Goal: Check status: Check status

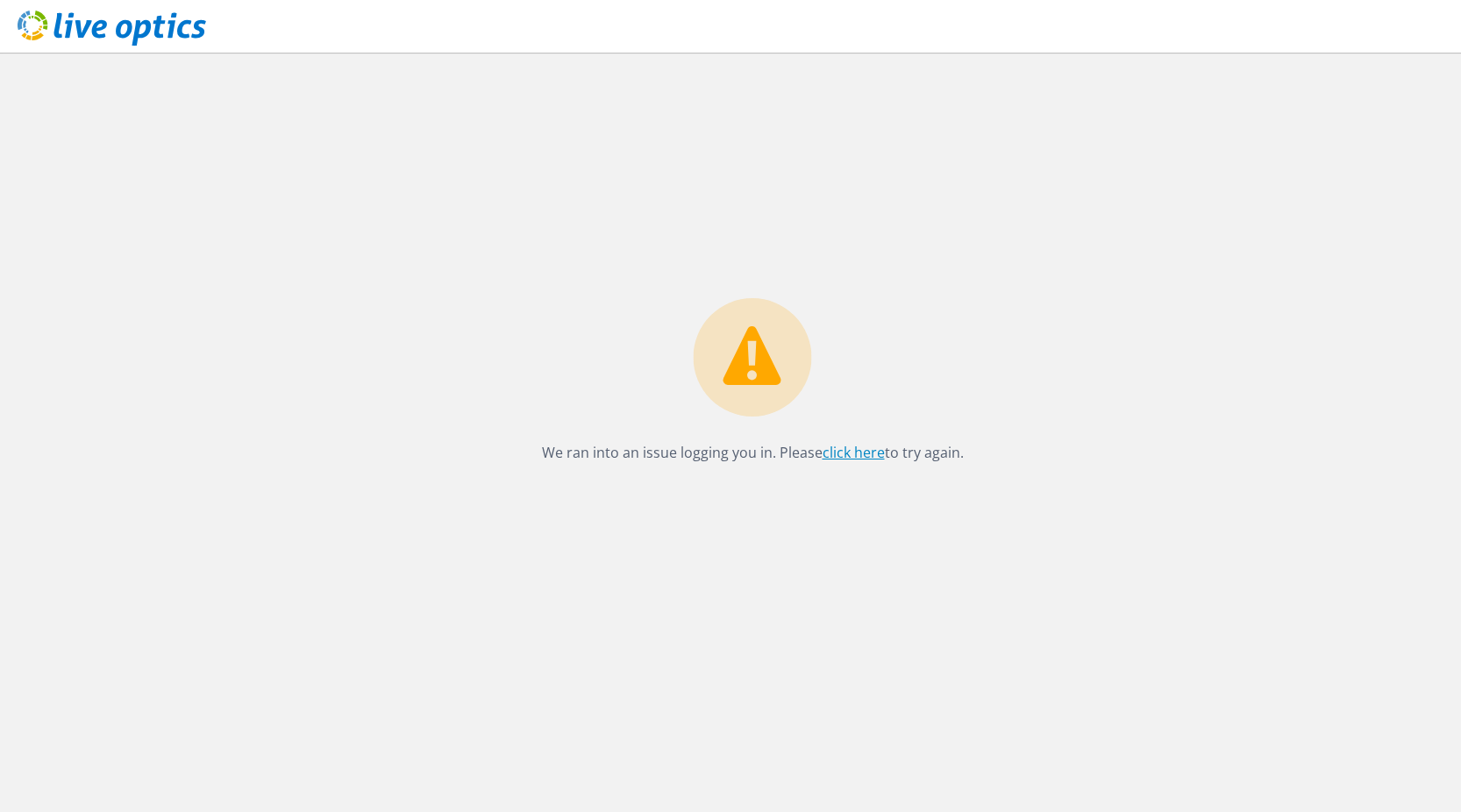
click at [865, 456] on link "click here" at bounding box center [853, 452] width 62 height 19
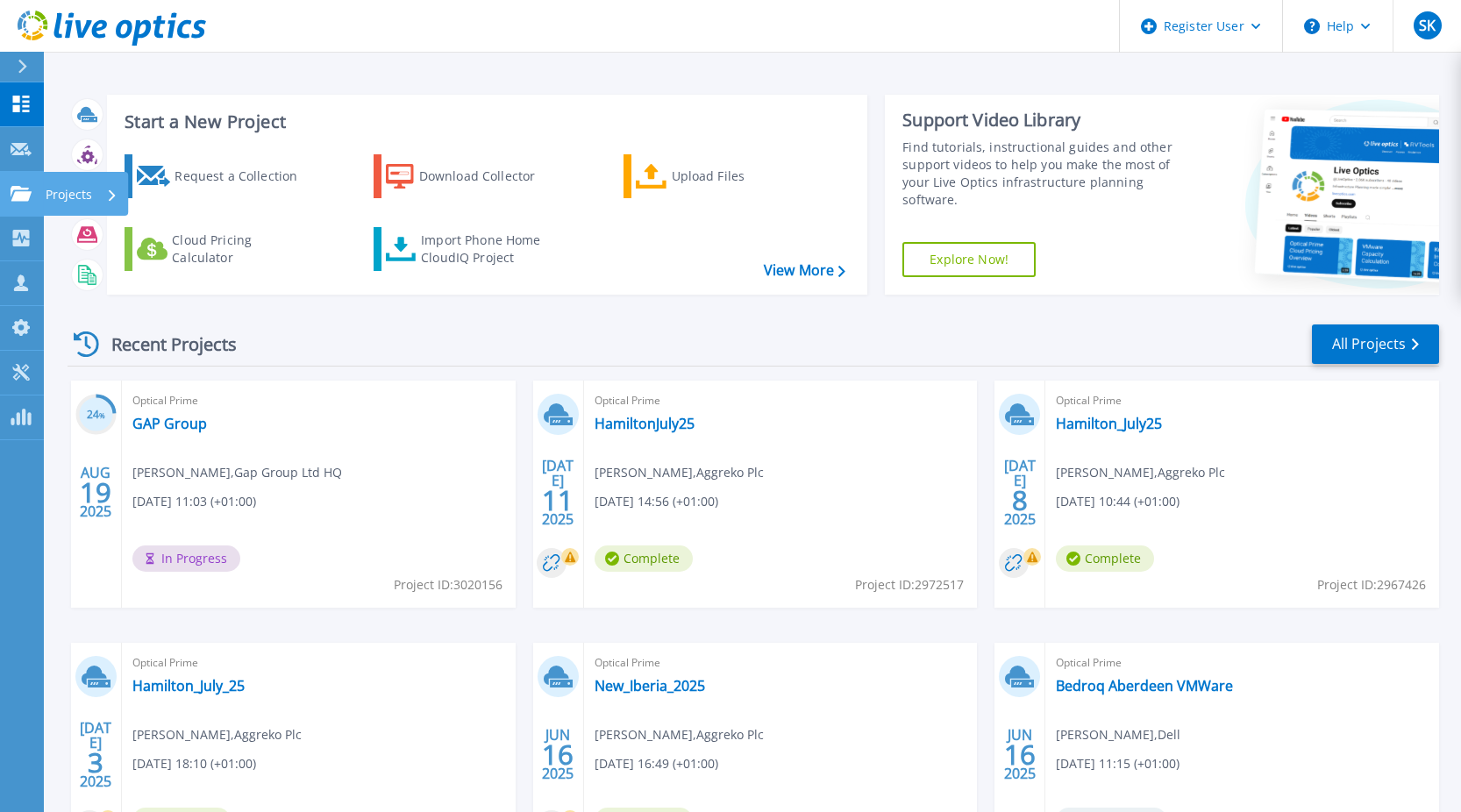
click at [8, 197] on link "Projects Projects" at bounding box center [21, 194] width 44 height 44
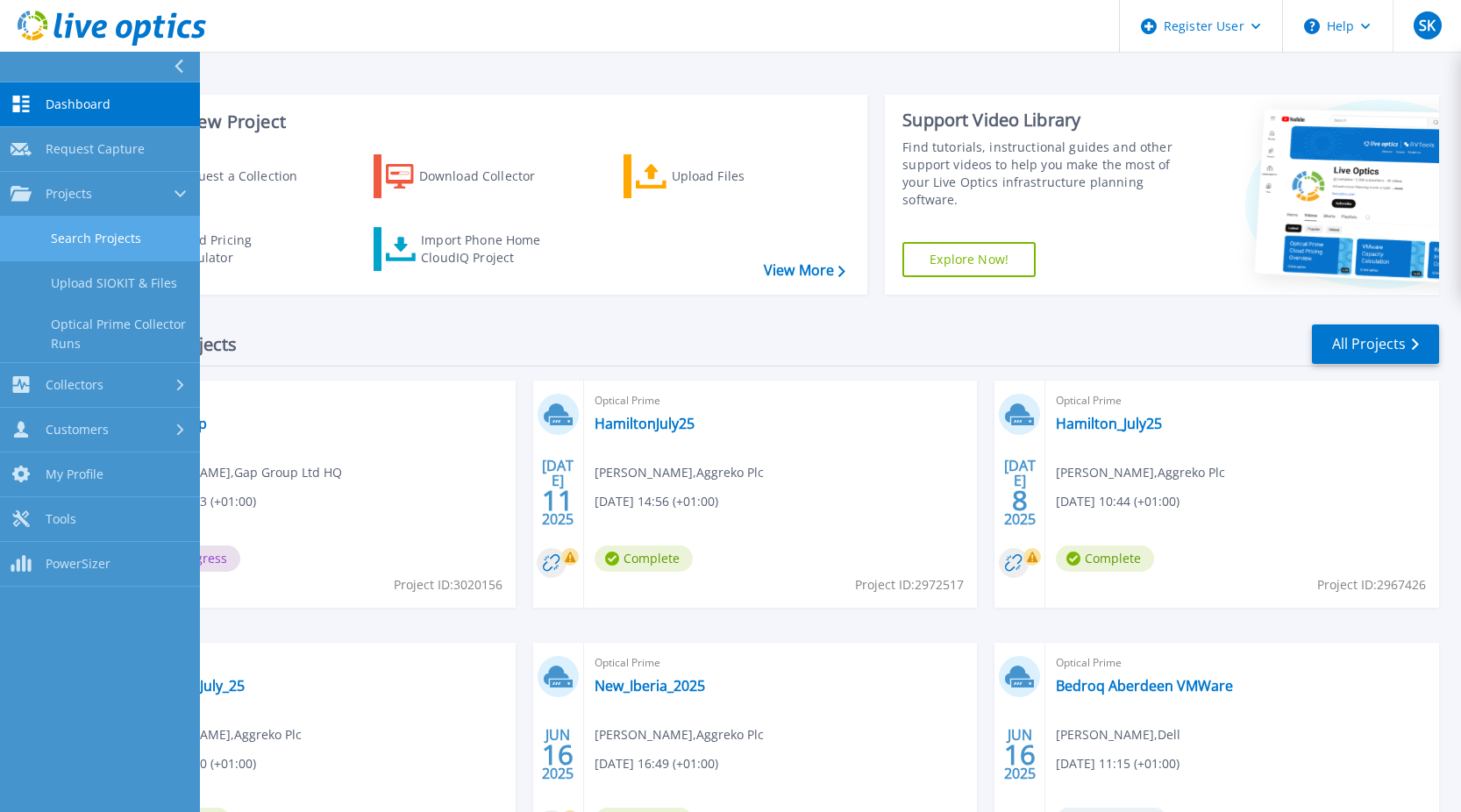
click at [87, 245] on link "Search Projects" at bounding box center [100, 239] width 200 height 44
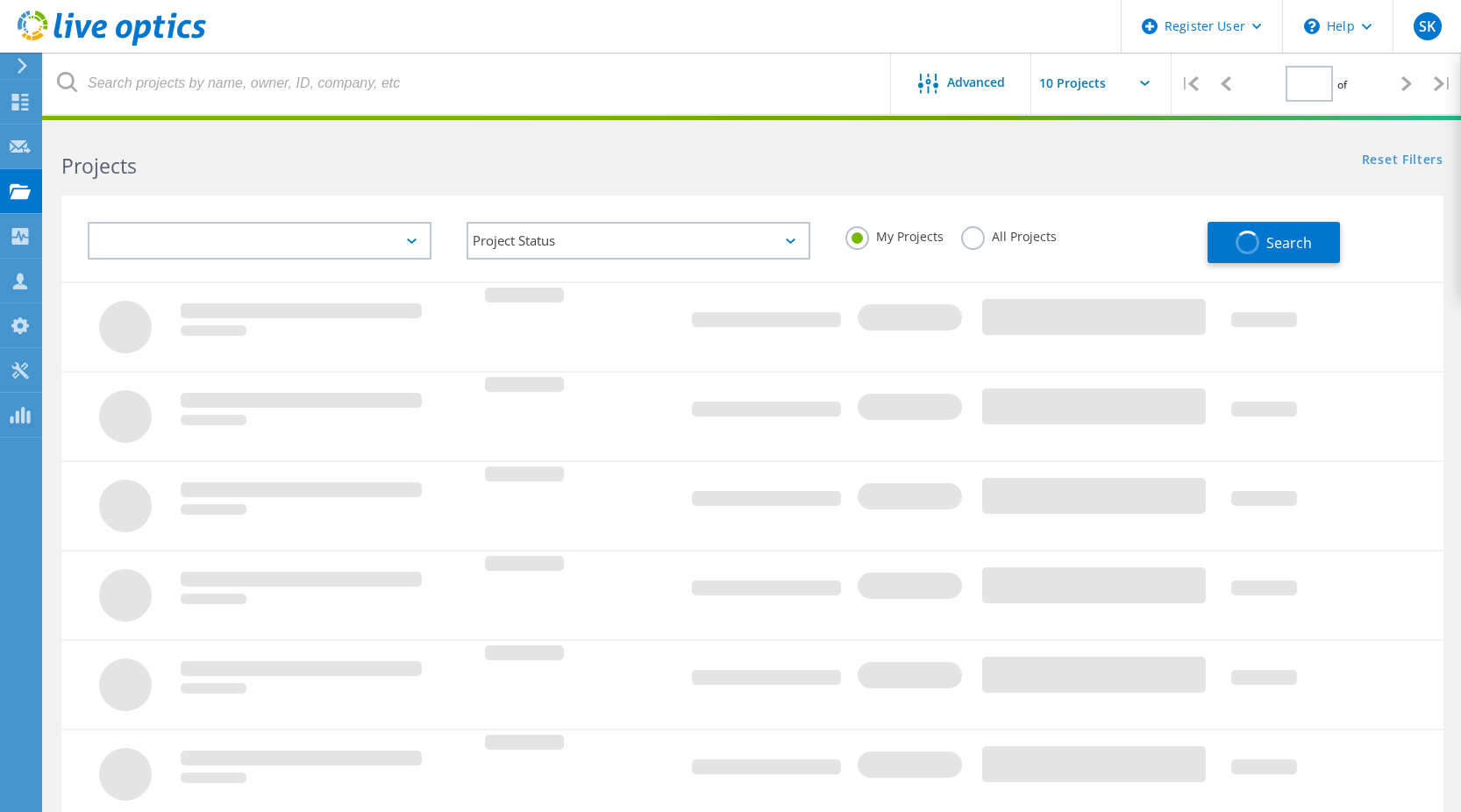
type input "1"
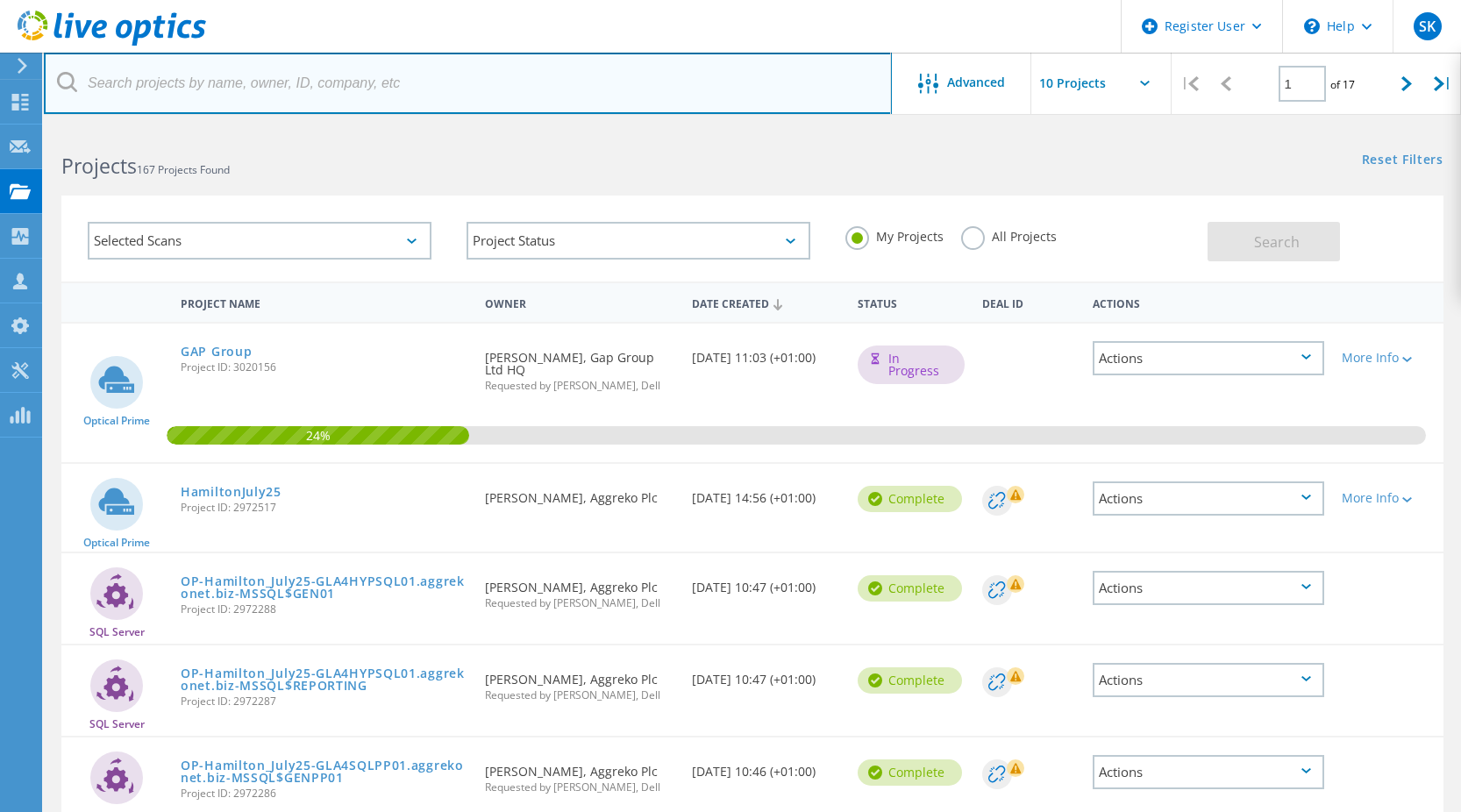
paste input "2527109"
type input "2527109"
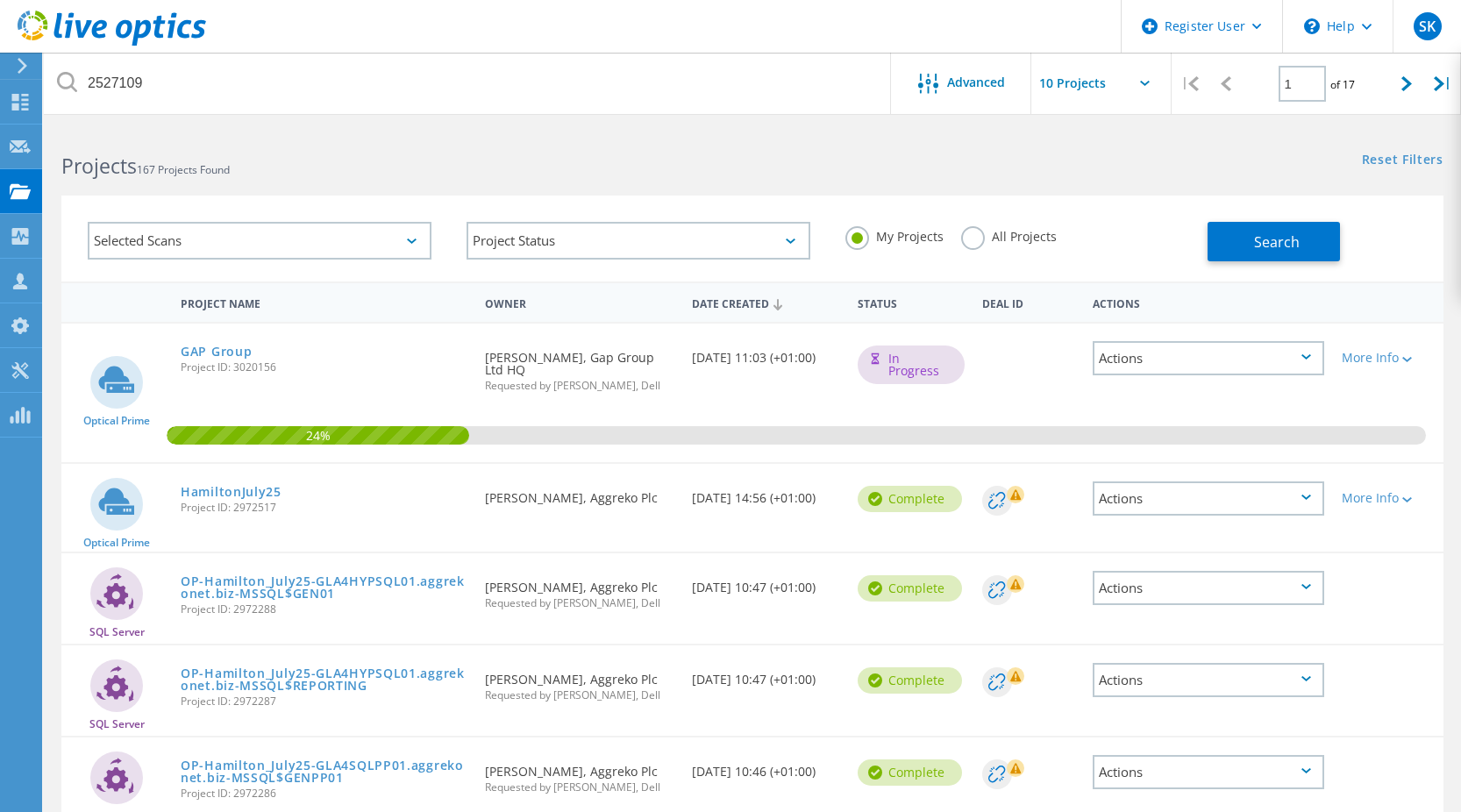
click at [977, 241] on label "All Projects" at bounding box center [1009, 234] width 95 height 17
click at [0, 0] on input "All Projects" at bounding box center [0, 0] width 0 height 0
click at [1248, 239] on button "Search" at bounding box center [1274, 242] width 132 height 40
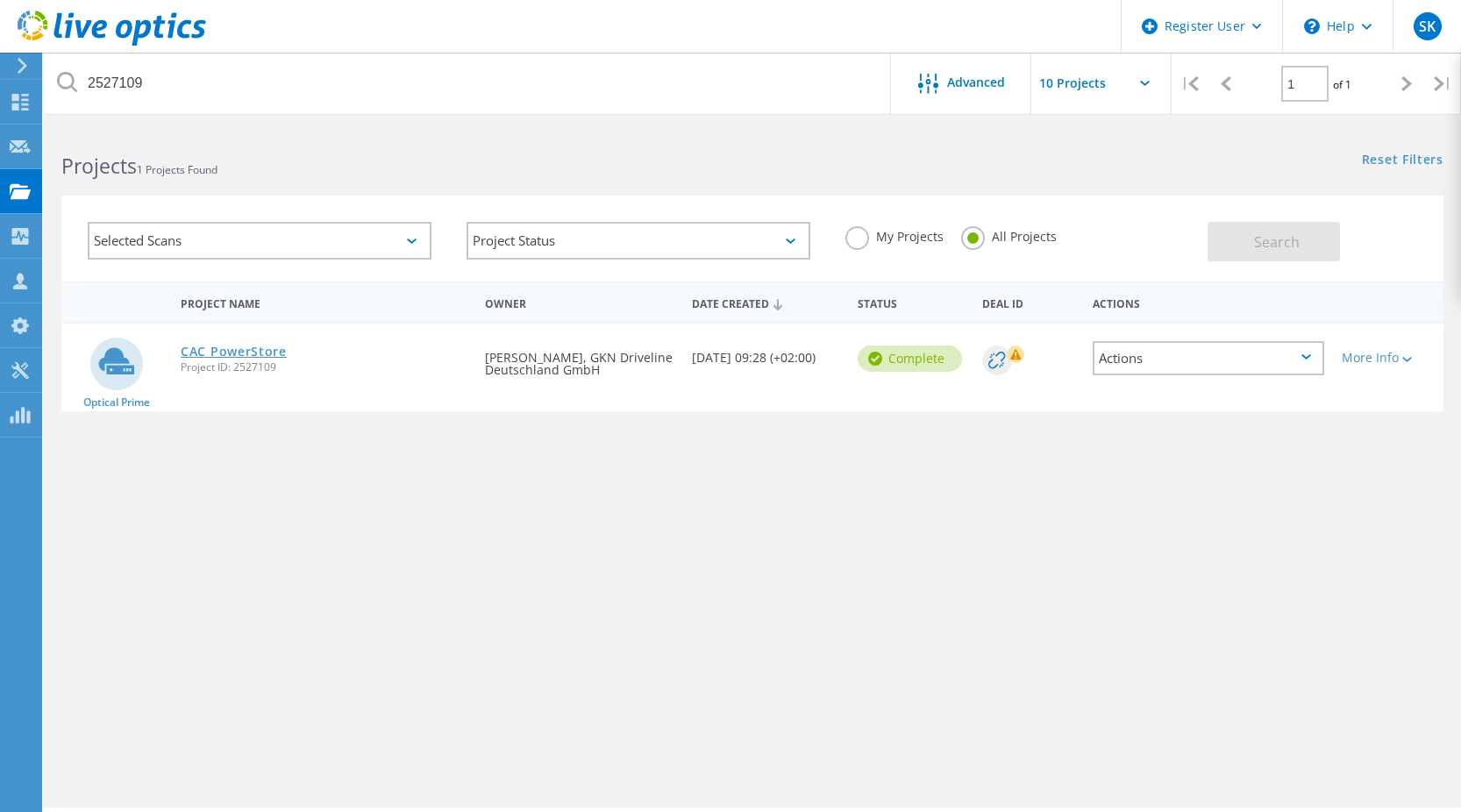
click at [253, 349] on link "CAC PowerStore" at bounding box center [233, 351] width 107 height 12
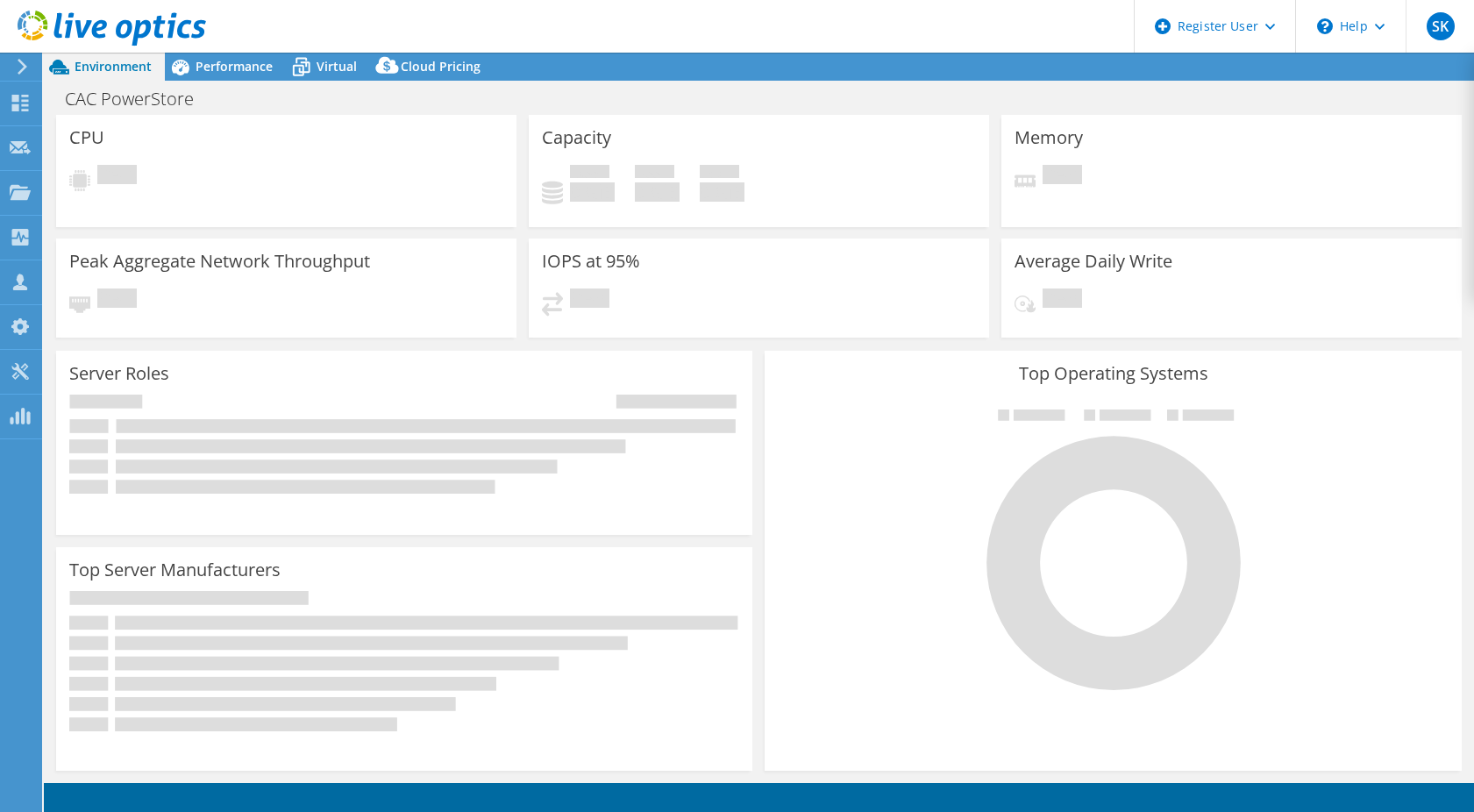
select select "USD"
select select "EULondon"
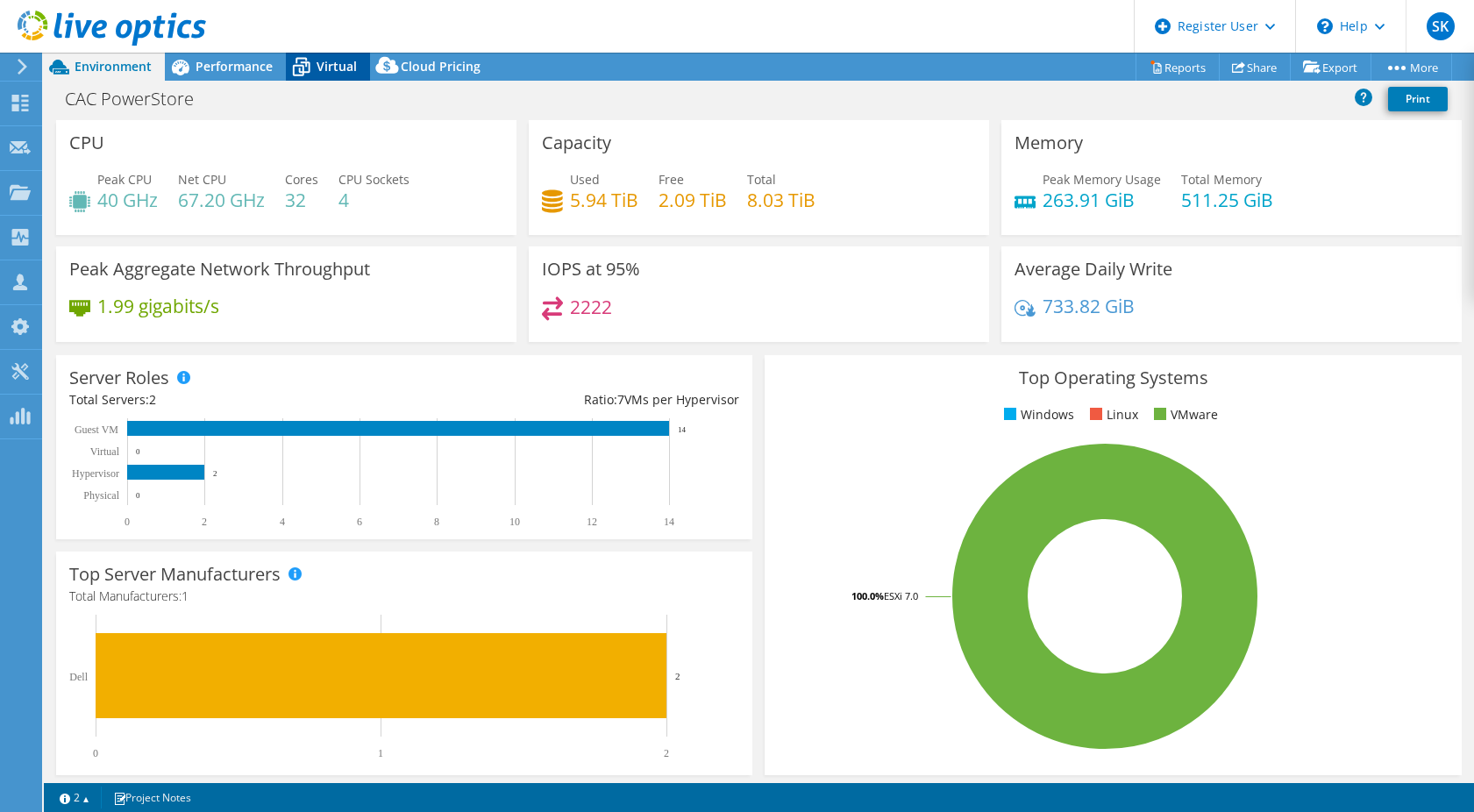
click at [309, 69] on icon at bounding box center [301, 67] width 31 height 31
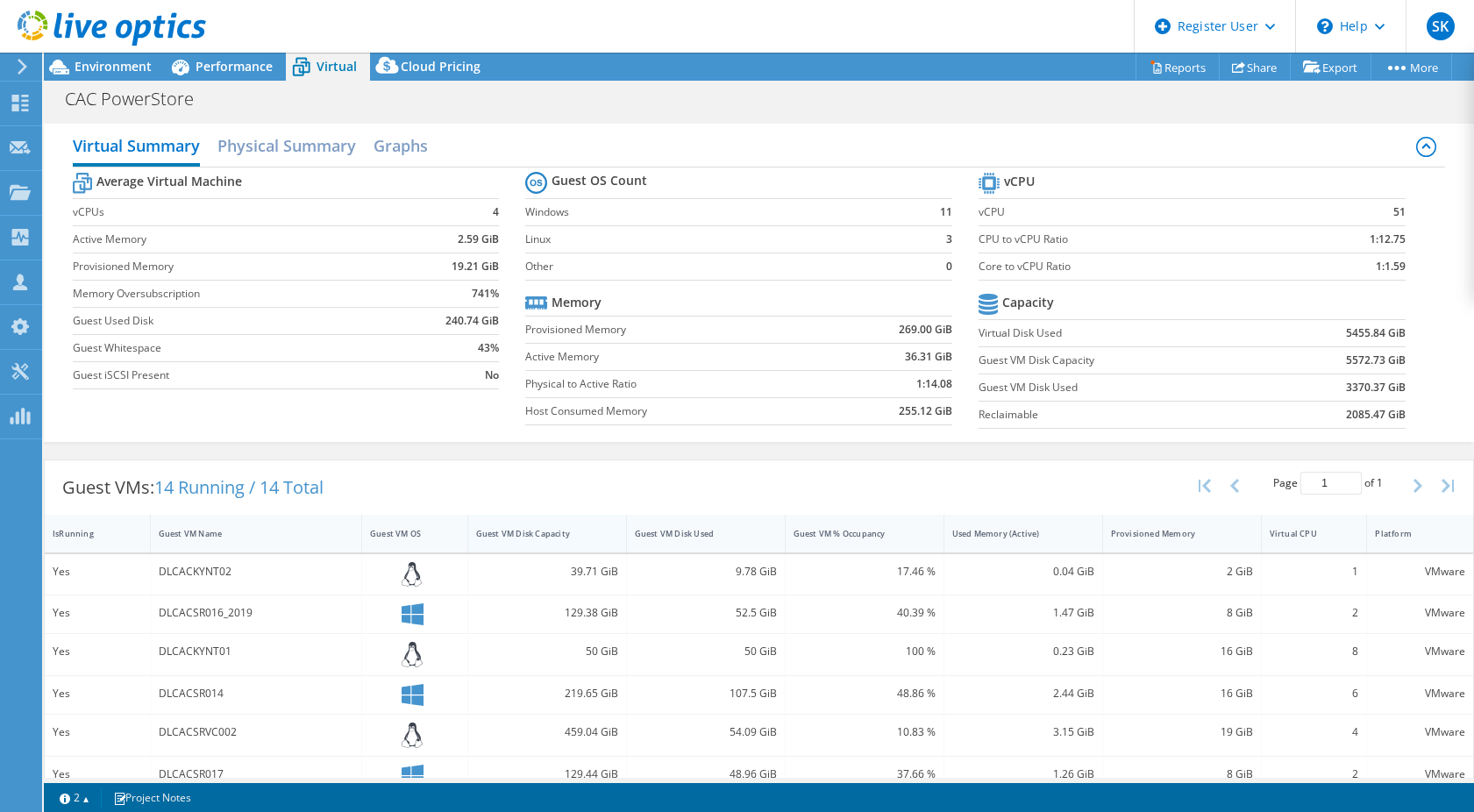
click at [560, 519] on div "Guest VM Disk Capacity" at bounding box center [537, 532] width 137 height 27
click at [562, 524] on div "Guest VM Disk Capacity" at bounding box center [537, 532] width 137 height 27
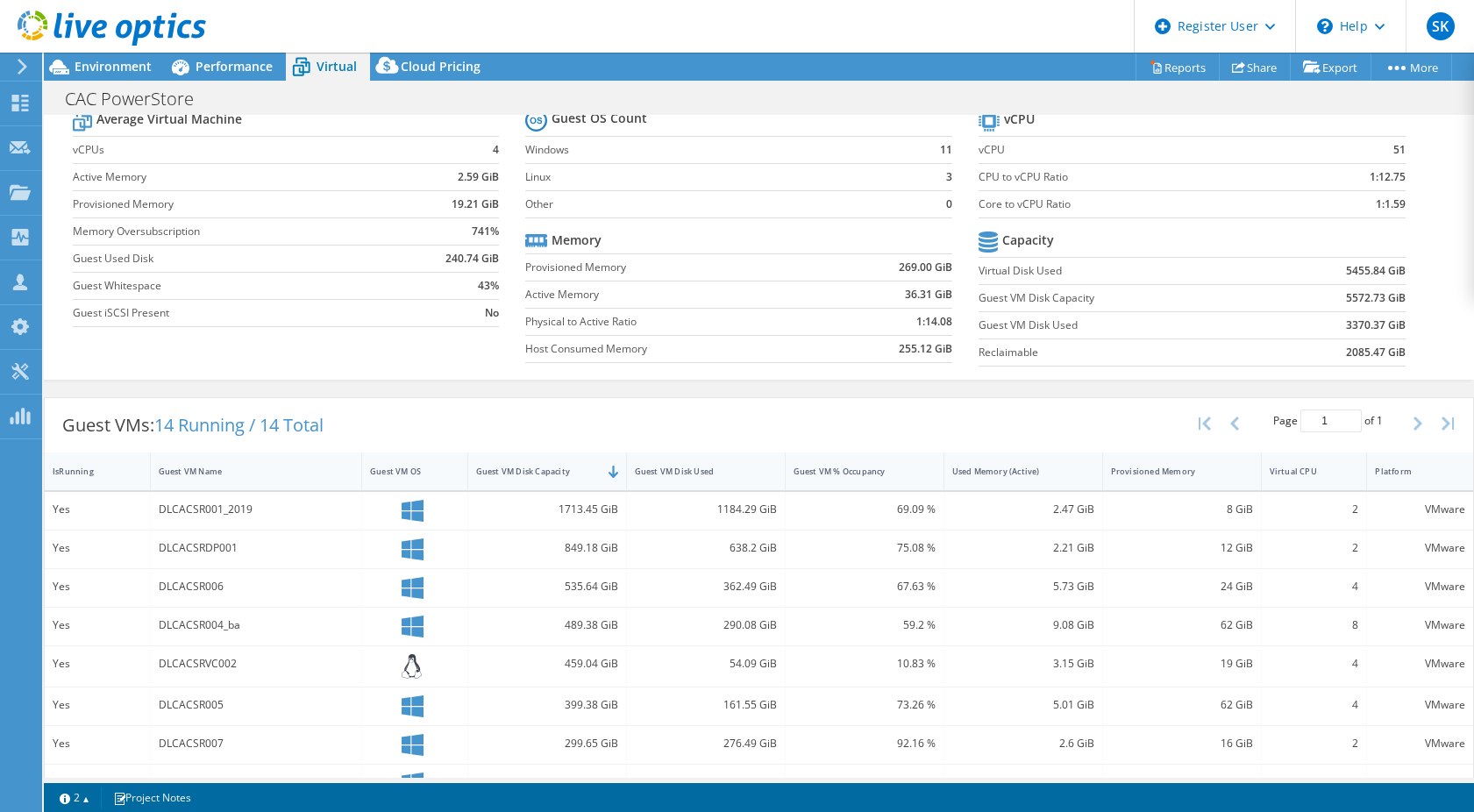
scroll to position [88, 0]
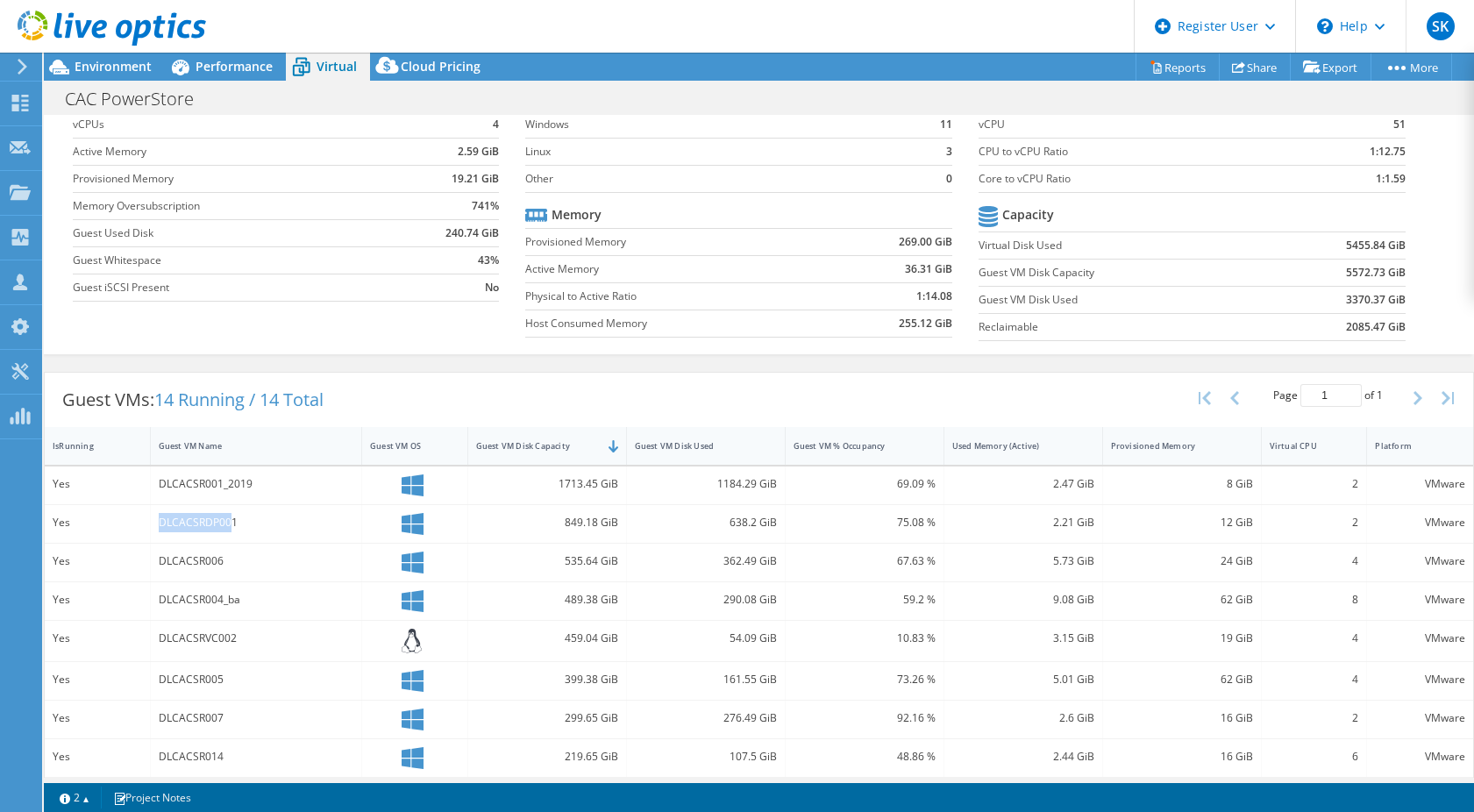
drag, startPoint x: 156, startPoint y: 521, endPoint x: 231, endPoint y: 519, distance: 75.0
click at [231, 519] on div "DLCACSRDP001" at bounding box center [256, 523] width 211 height 38
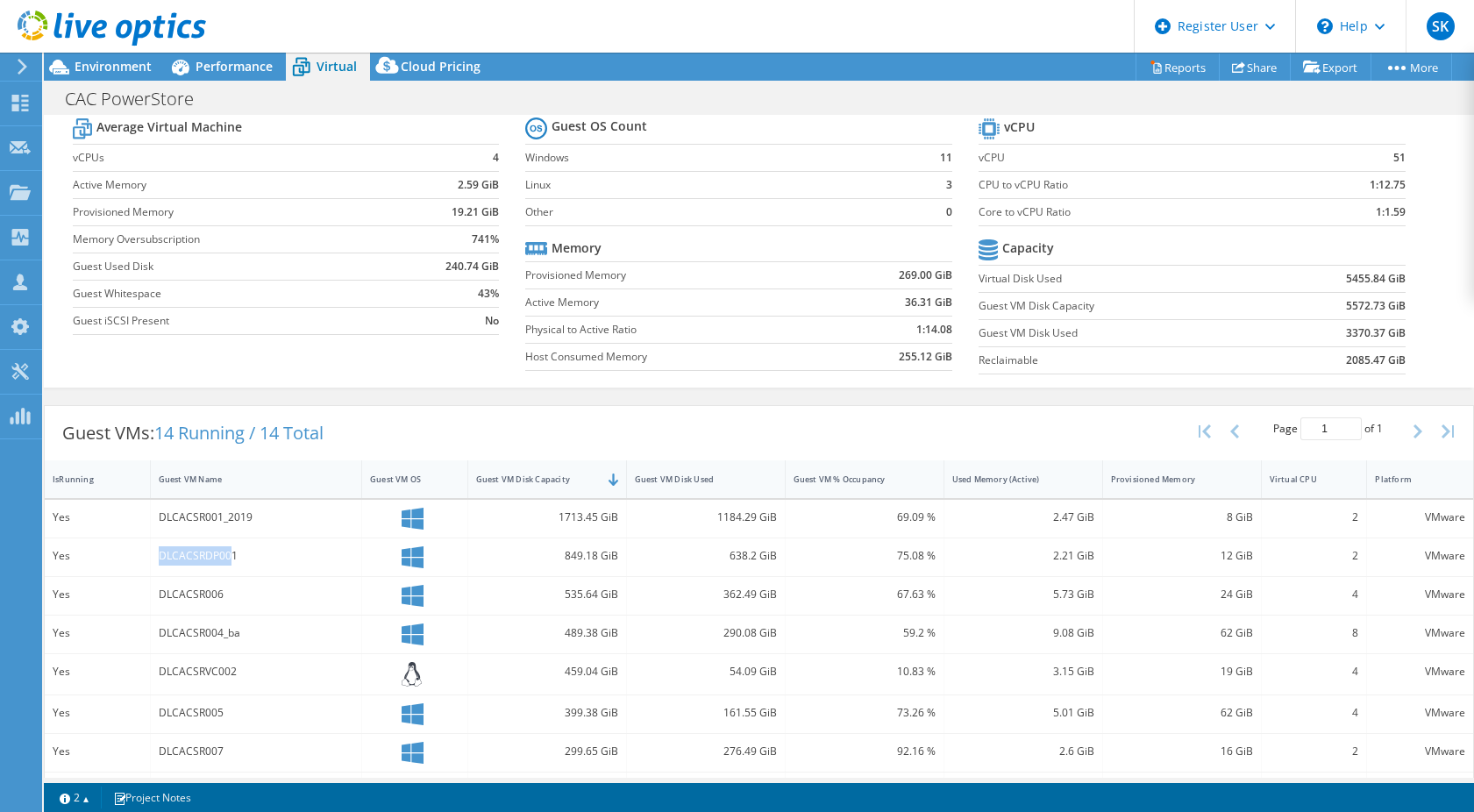
scroll to position [0, 0]
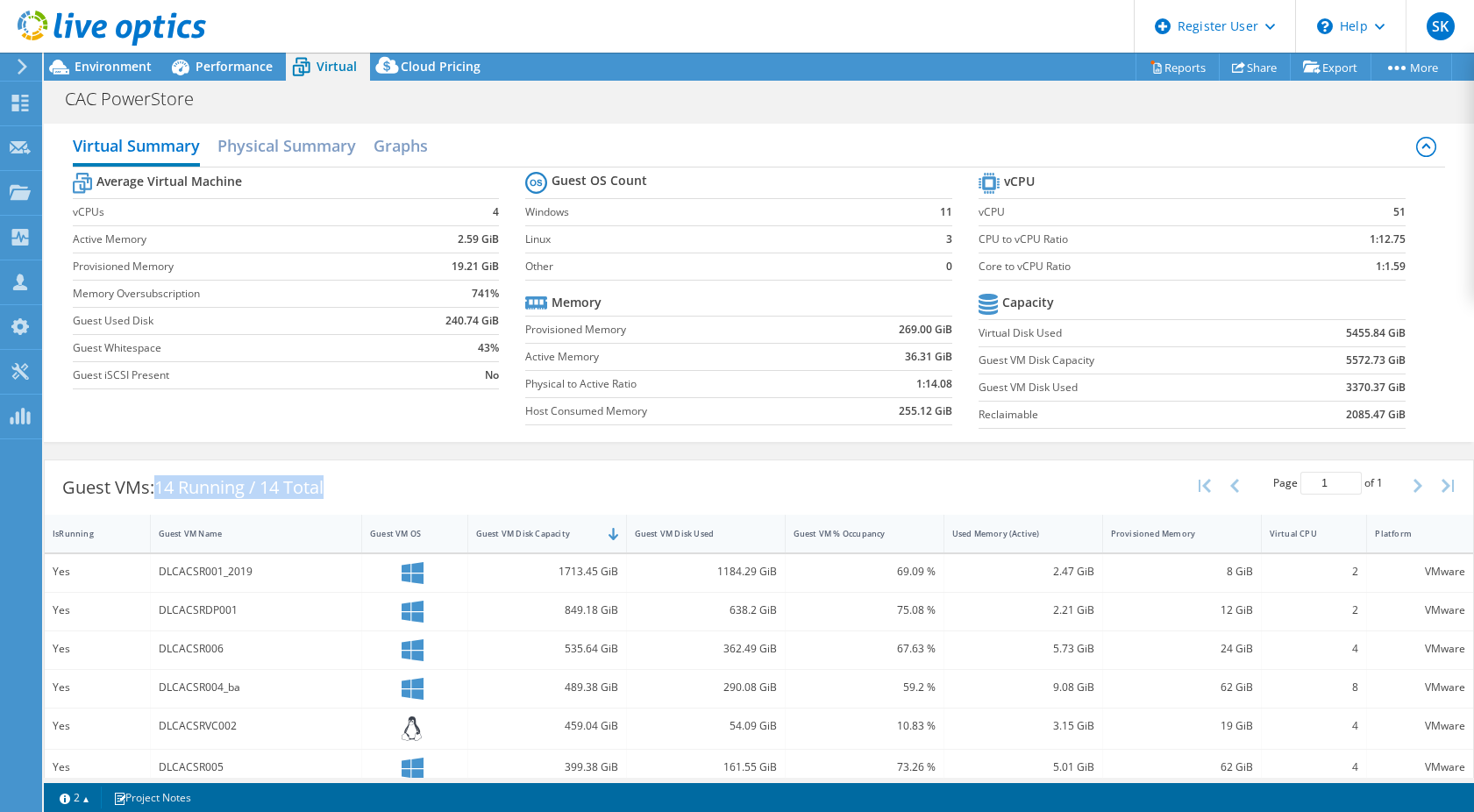
drag, startPoint x: 159, startPoint y: 489, endPoint x: 354, endPoint y: 489, distance: 195.0
click at [354, 489] on div "Guest VMs: 14 Running / 14 Total Page 1 of 1 5 rows 10 rows 20 rows 25 rows 50 …" at bounding box center [758, 487] width 1428 height 55
click at [130, 74] on span "Environment" at bounding box center [112, 66] width 77 height 17
